Goal: Information Seeking & Learning: Learn about a topic

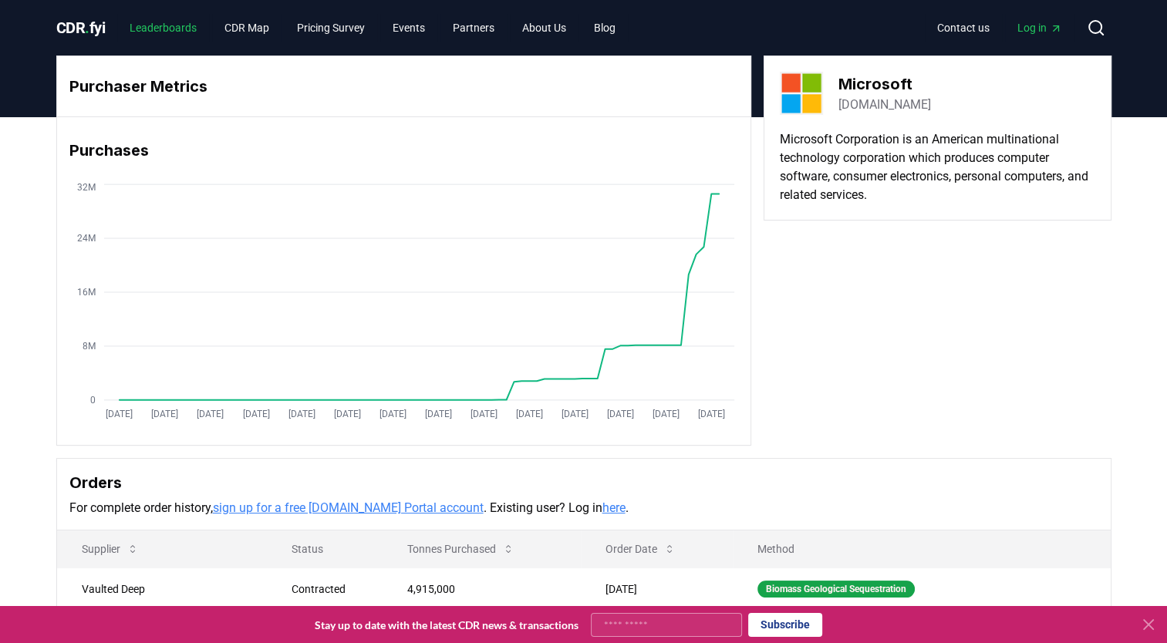
click at [155, 29] on link "Leaderboards" at bounding box center [163, 28] width 92 height 28
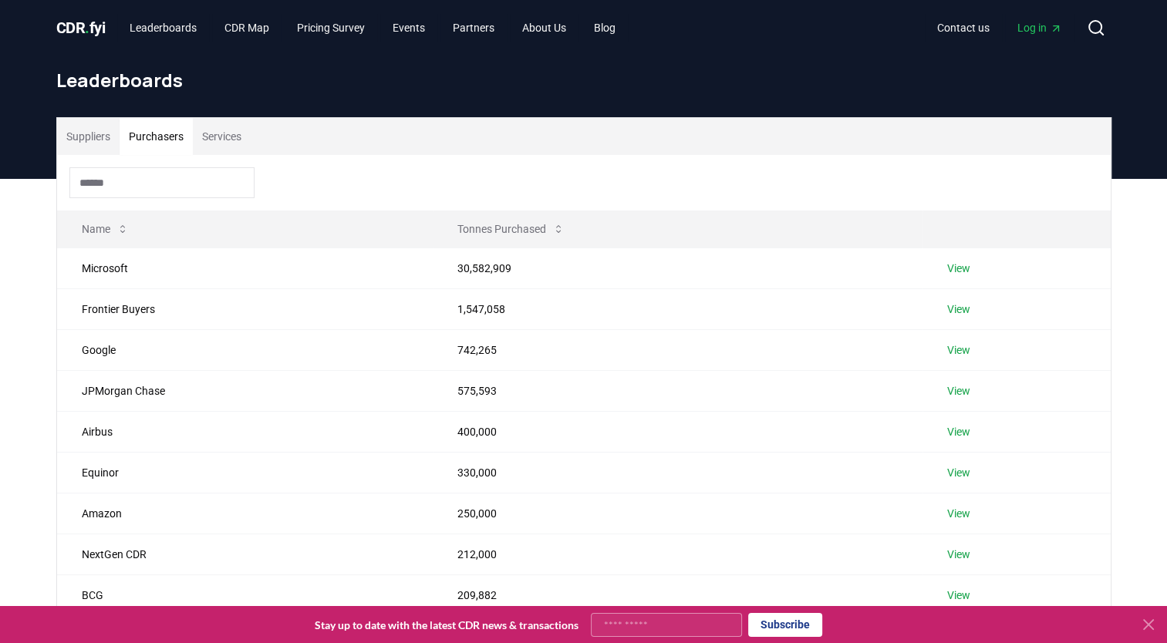
click at [157, 137] on button "Purchasers" at bounding box center [156, 136] width 73 height 37
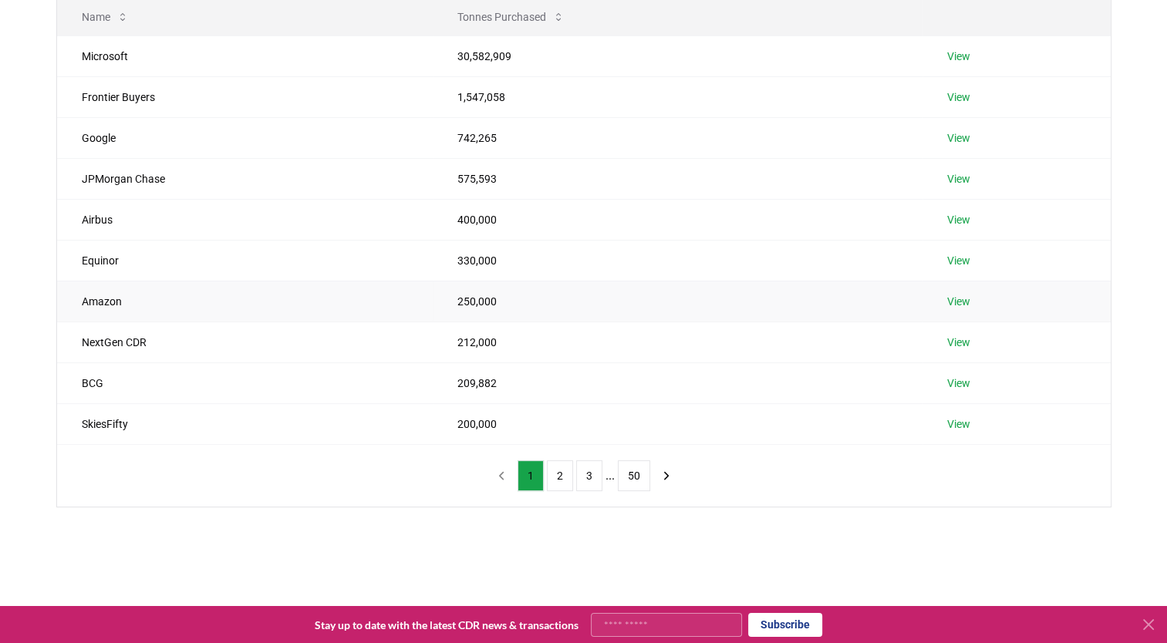
scroll to position [96, 0]
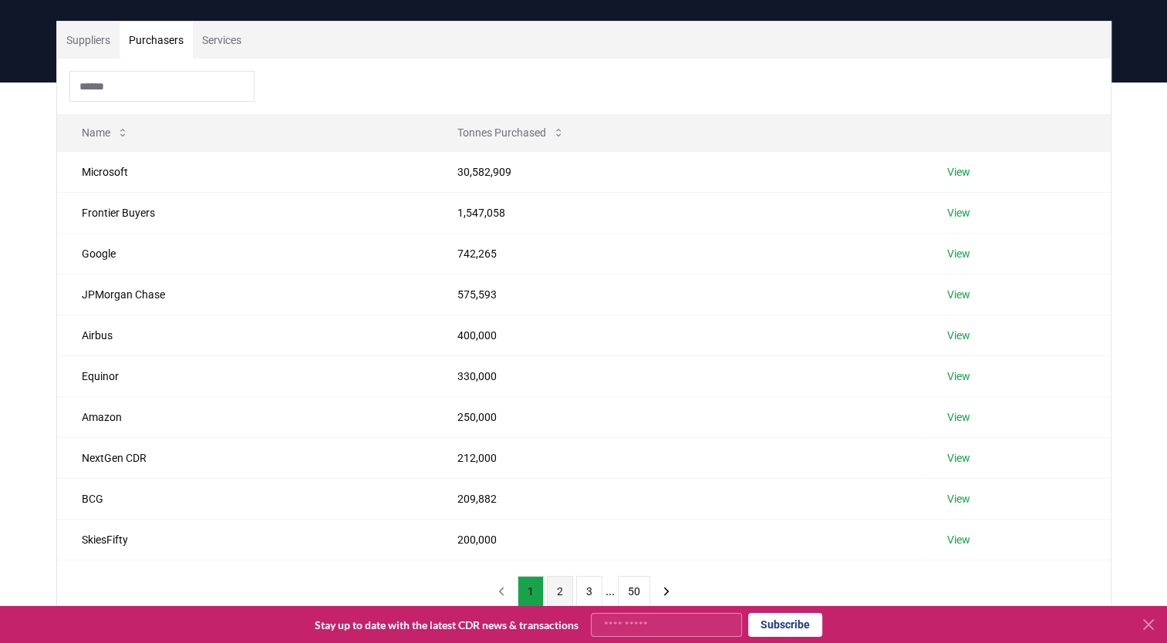
click at [556, 594] on button "2" at bounding box center [560, 591] width 26 height 31
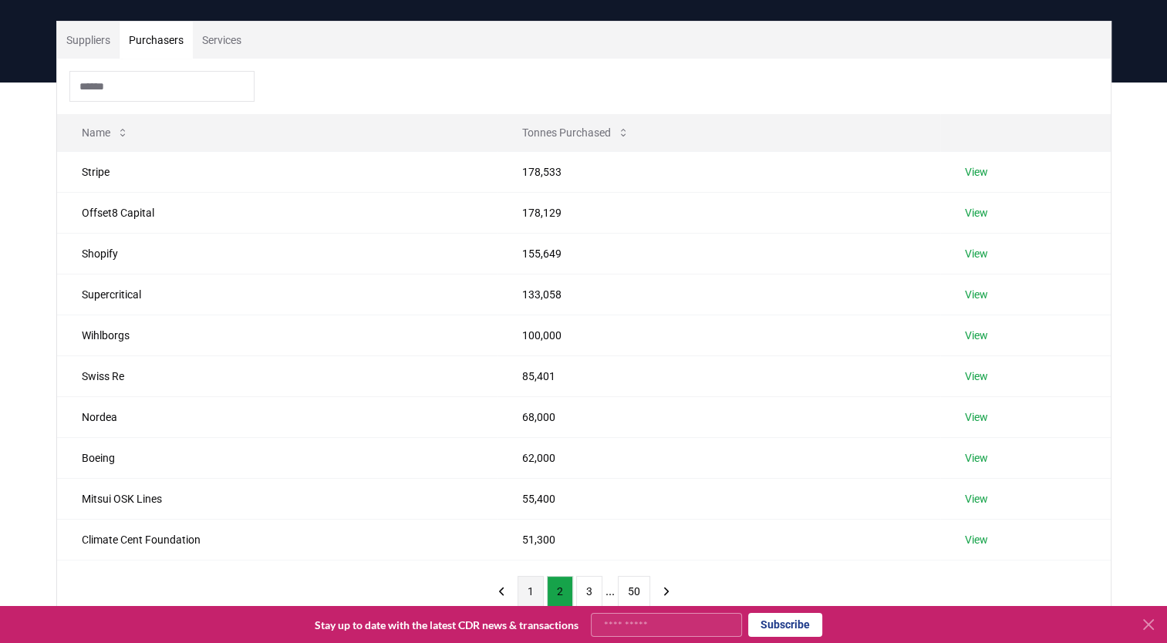
click at [534, 586] on button "1" at bounding box center [531, 591] width 26 height 31
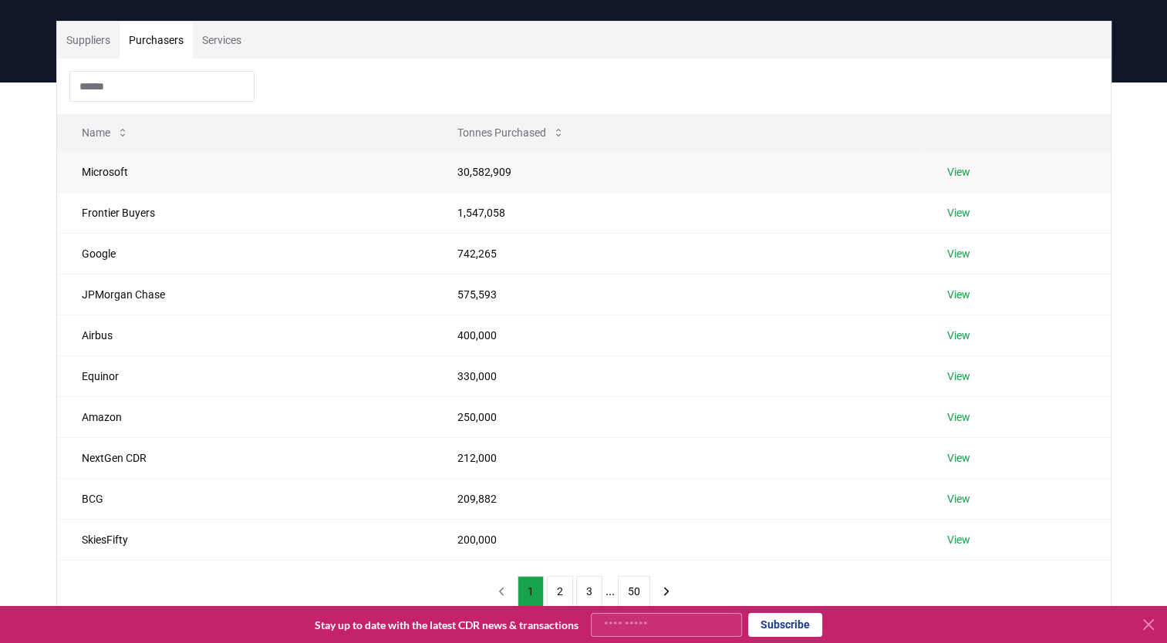
click at [89, 174] on td "Microsoft" at bounding box center [245, 171] width 376 height 41
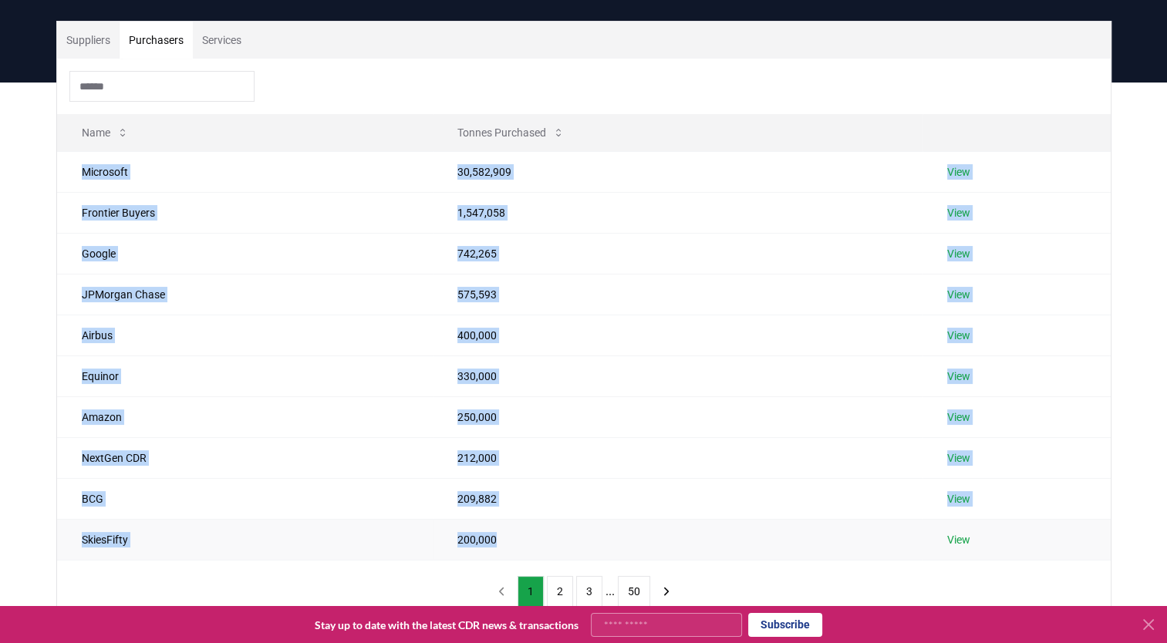
drag, startPoint x: 84, startPoint y: 174, endPoint x: 502, endPoint y: 544, distance: 558.0
click at [502, 544] on tbody "Microsoft 30,582,909 View Frontier Buyers 1,547,058 View Google 742,265 View JP…" at bounding box center [584, 355] width 1054 height 409
copy tbody "Microsoft 30,582,909 View Frontier Buyers 1,547,058 View Google 742,265 View JP…"
click at [371, 359] on td "Equinor" at bounding box center [245, 376] width 376 height 41
click at [162, 201] on td "Frontier Buyers" at bounding box center [245, 212] width 376 height 41
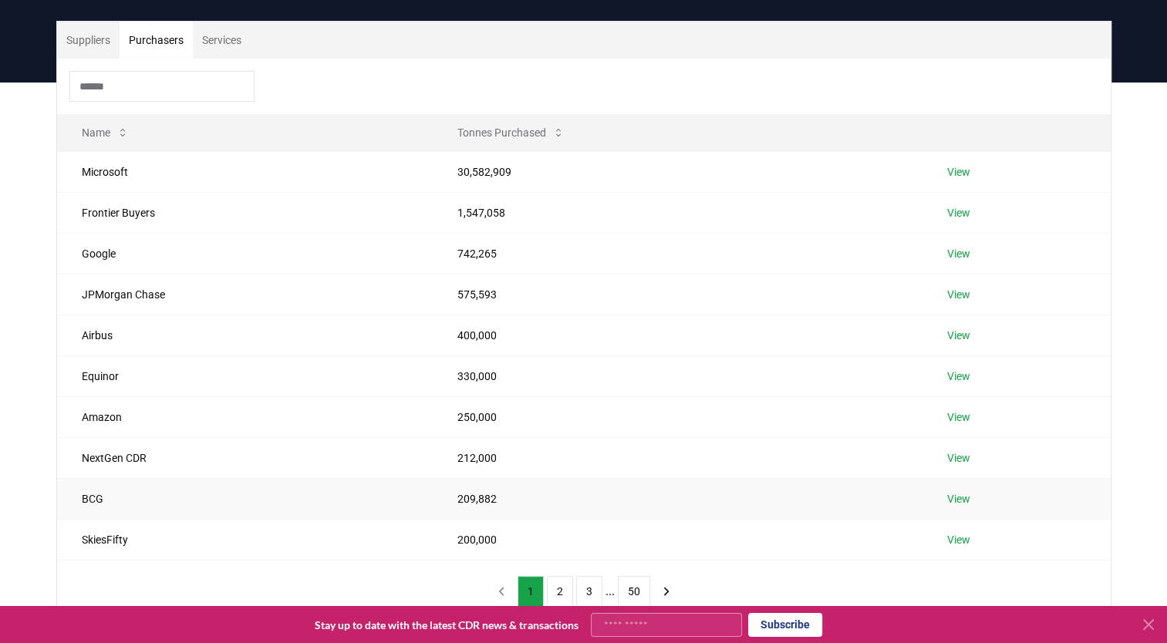
drag, startPoint x: 81, startPoint y: 133, endPoint x: 916, endPoint y: 484, distance: 906.5
click at [916, 484] on table "Name Tonnes Purchased Microsoft 30,582,909 View Frontier Buyers 1,547,058 View …" at bounding box center [584, 337] width 1054 height 447
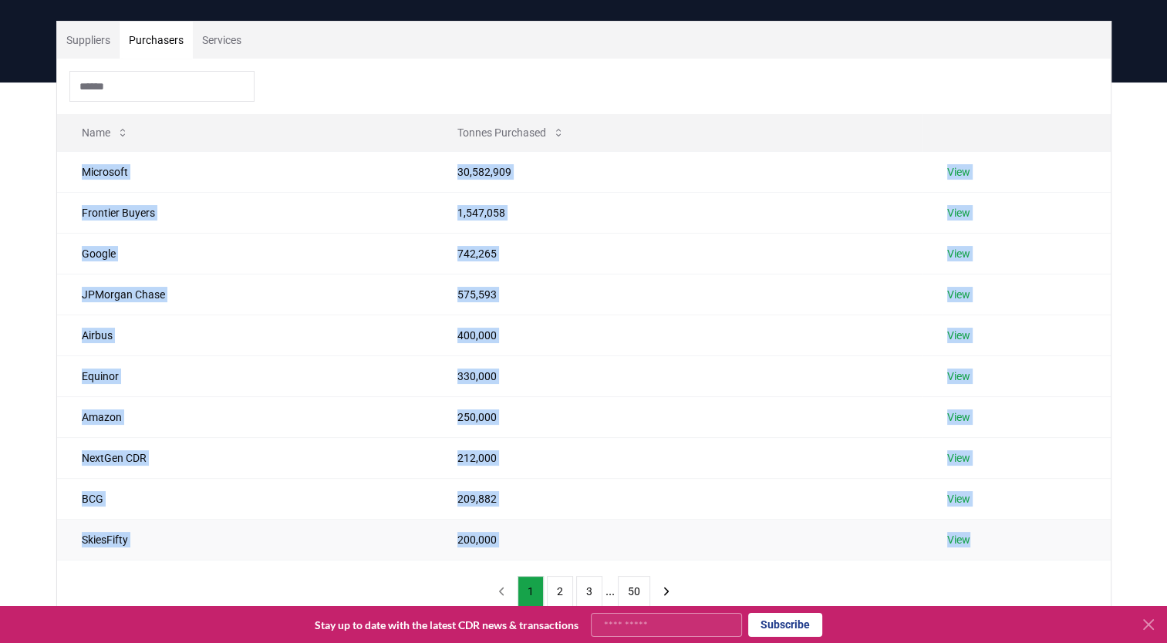
drag, startPoint x: 80, startPoint y: 167, endPoint x: 1001, endPoint y: 538, distance: 993.0
click at [1001, 538] on tbody "Microsoft 30,582,909 View Frontier Buyers 1,547,058 View Google 742,265 View JP…" at bounding box center [584, 355] width 1054 height 409
copy tbody "Microsoft 30,582,909 View Frontier Buyers 1,547,058 View Google 742,265 View JP…"
click at [563, 589] on button "2" at bounding box center [560, 591] width 26 height 31
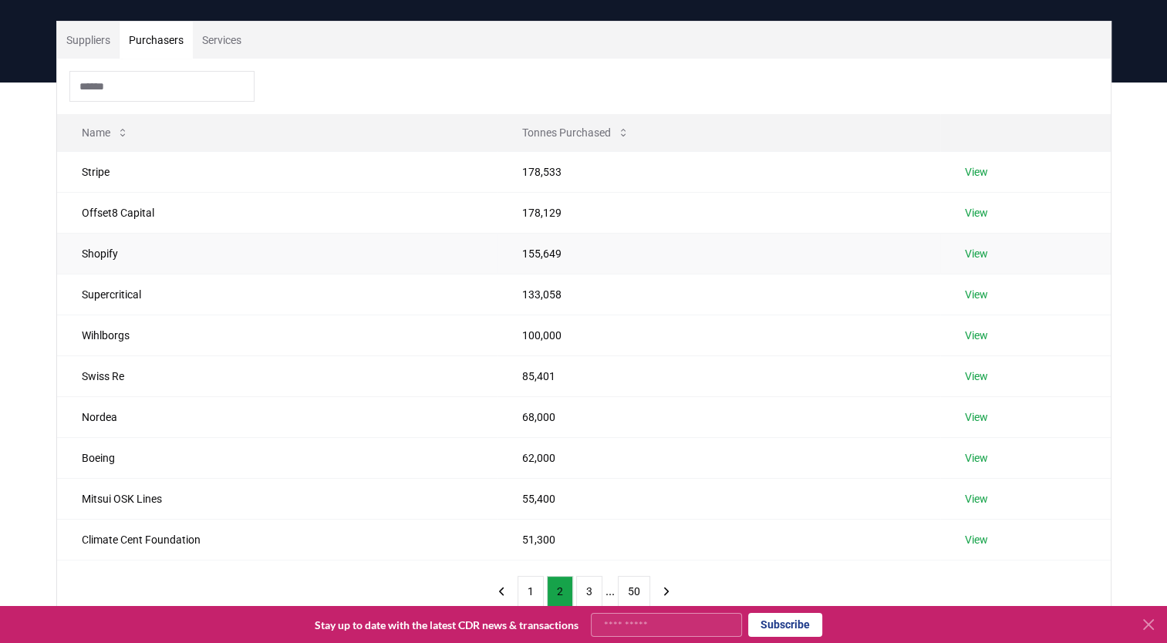
click at [299, 255] on td "Shopify" at bounding box center [277, 253] width 440 height 41
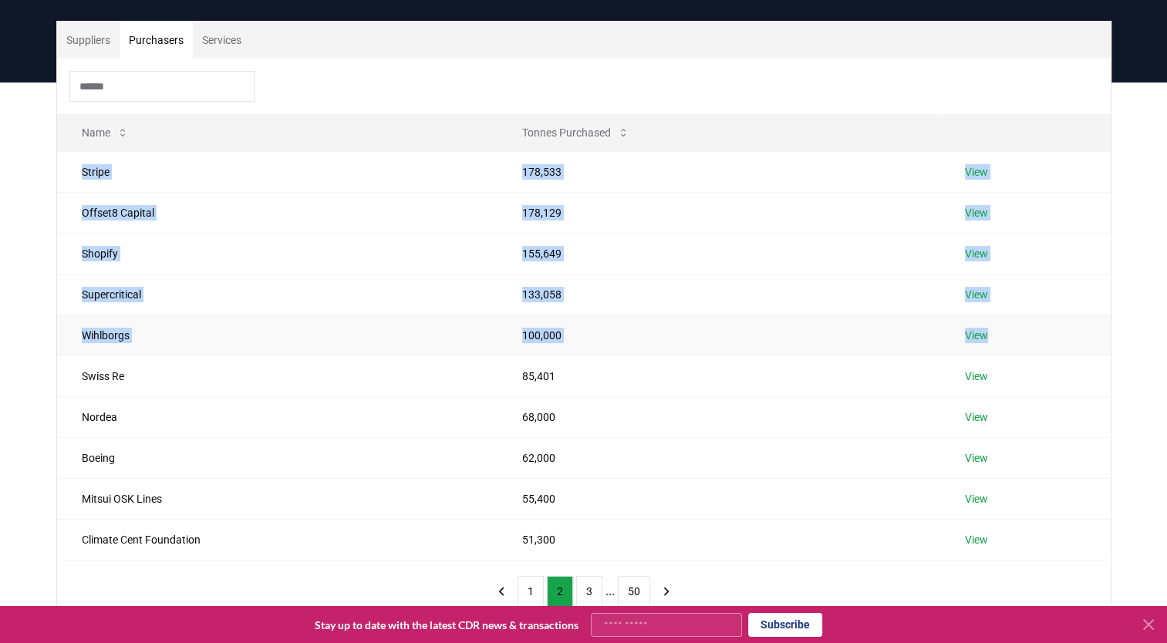
drag, startPoint x: 81, startPoint y: 167, endPoint x: 1012, endPoint y: 334, distance: 946.1
click at [1012, 334] on tbody "Stripe 178,533 View Offset8 Capital 178,129 View Shopify 155,649 View Supercrit…" at bounding box center [584, 355] width 1054 height 409
copy tbody "Stripe 178,533 View Offset8 Capital 178,129 View Shopify 155,649 View Supercrit…"
